Goal: Ask a question

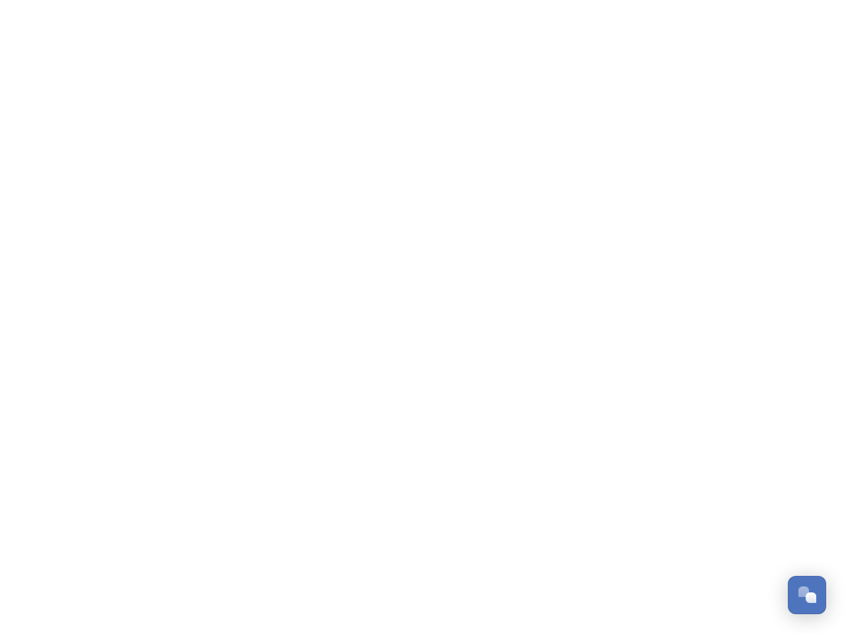
click at [807, 595] on div "Open Chat" at bounding box center [811, 598] width 11 height 11
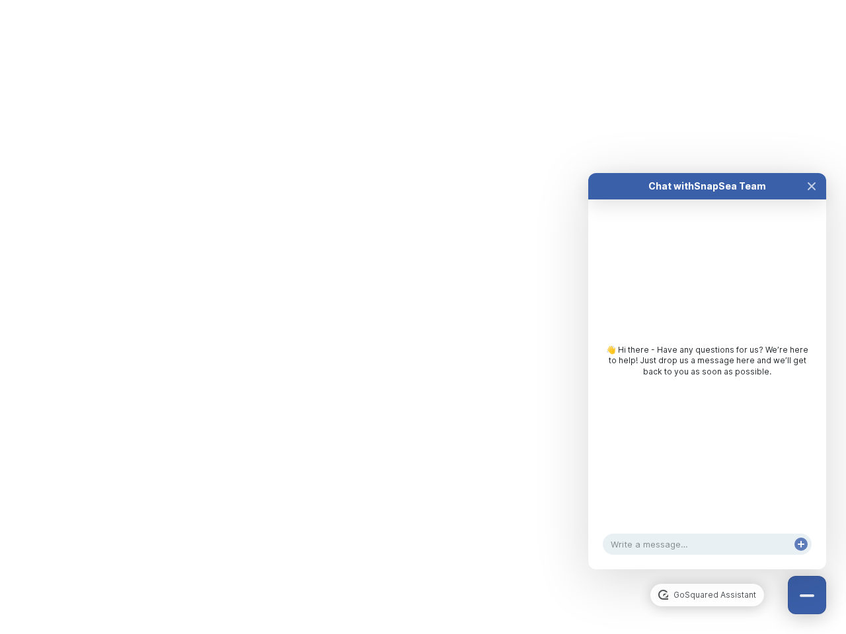
click at [811, 448] on div "👋 Hi there - Have any questions for us? We’re here to help! Just drop us a mess…" at bounding box center [707, 365] width 238 height 330
click at [707, 570] on div "Chat with SnapSea Team GoSquared Assistant 👋 Hi there - Have any questions for …" at bounding box center [707, 371] width 238 height 396
click at [707, 385] on div "👋 Hi there - Have any questions for us? We’re here to help! Just drop us a mess…" at bounding box center [707, 365] width 238 height 330
click at [811, 200] on div "👋 Hi there - Have any questions for us? We’re here to help! Just drop us a mess…" at bounding box center [707, 365] width 238 height 330
click at [801, 558] on div "Chat with SnapSea Team GoSquared Assistant 👋 Hi there - Have any questions for …" at bounding box center [707, 371] width 238 height 396
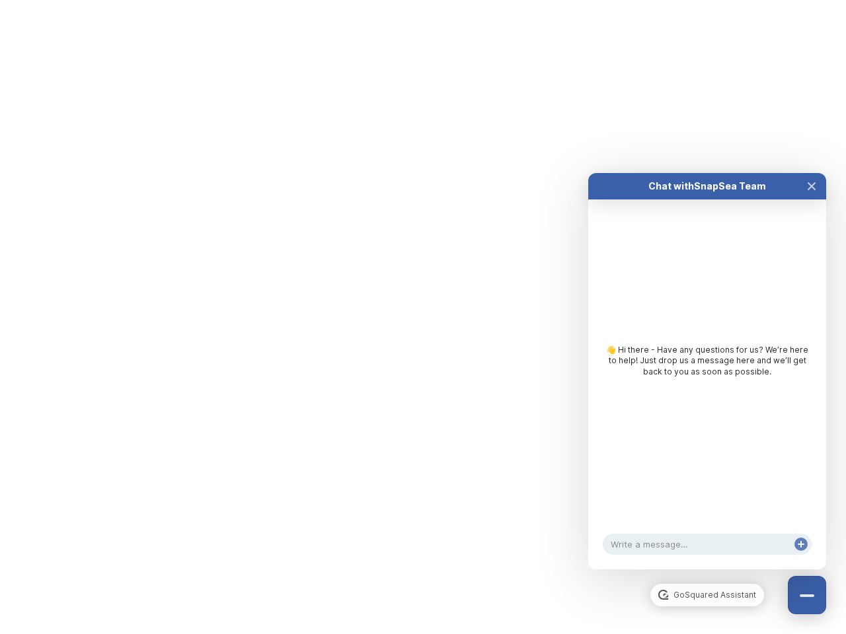
click at [801, 558] on div "Chat with SnapSea Team GoSquared Assistant 👋 Hi there - Have any questions for …" at bounding box center [707, 371] width 238 height 396
click at [423, 0] on html "/p/collection/tempest/tourism-academy-2025 Dismiss GoSquared Assistant Chat wit…" at bounding box center [423, 0] width 846 height 0
click at [413, 0] on html "/p/collection/tempest/tourism-academy-2025 Dismiss GoSquared Assistant Chat wit…" at bounding box center [423, 0] width 846 height 0
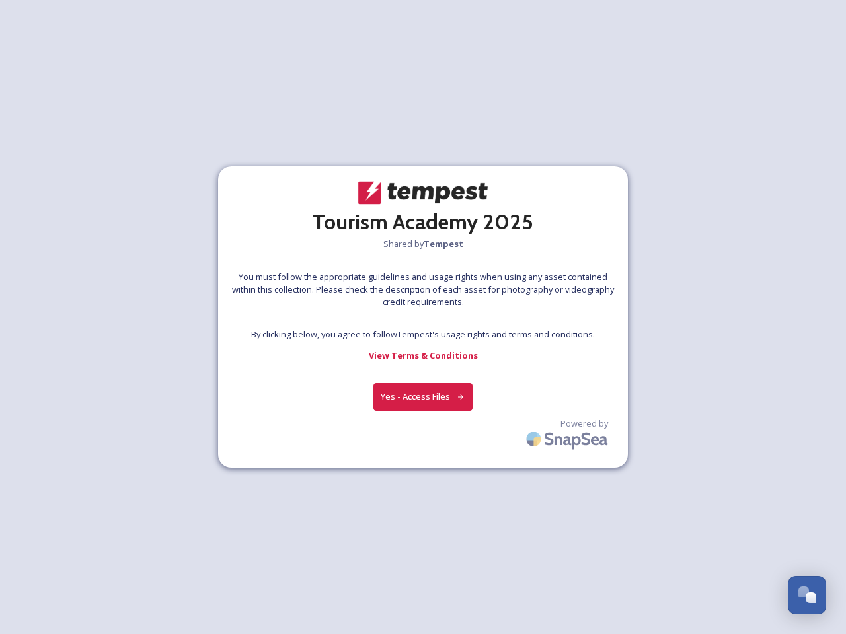
click at [423, 317] on div at bounding box center [423, 319] width 1 height 20
click at [423, 396] on button "Yes - Access Files" at bounding box center [422, 396] width 99 height 27
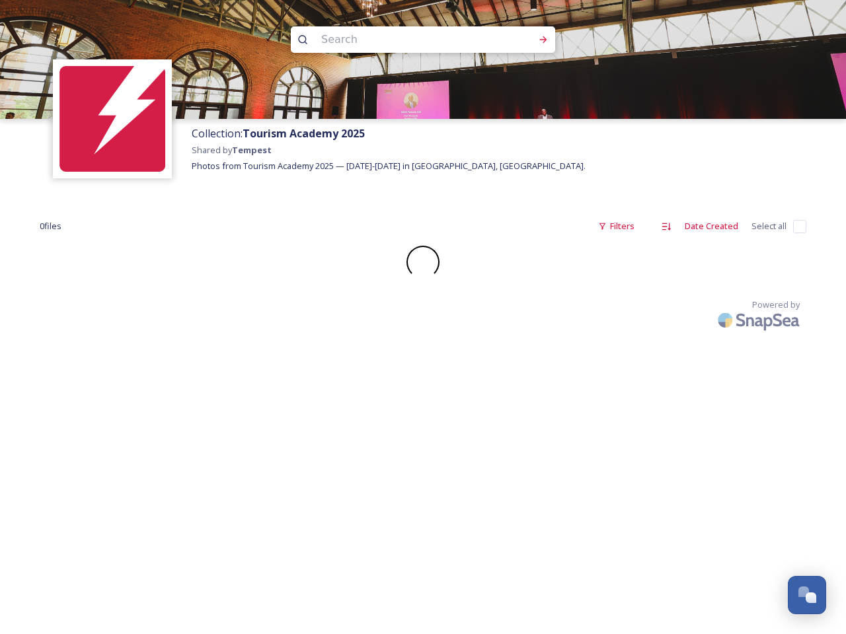
click at [568, 436] on div "Collection: Tourism Academy 2025 Shared by Tempest Photos from Tourism Academy …" at bounding box center [423, 317] width 846 height 634
click at [807, 595] on div "Open Chat" at bounding box center [811, 598] width 11 height 11
